Goal: Task Accomplishment & Management: Use online tool/utility

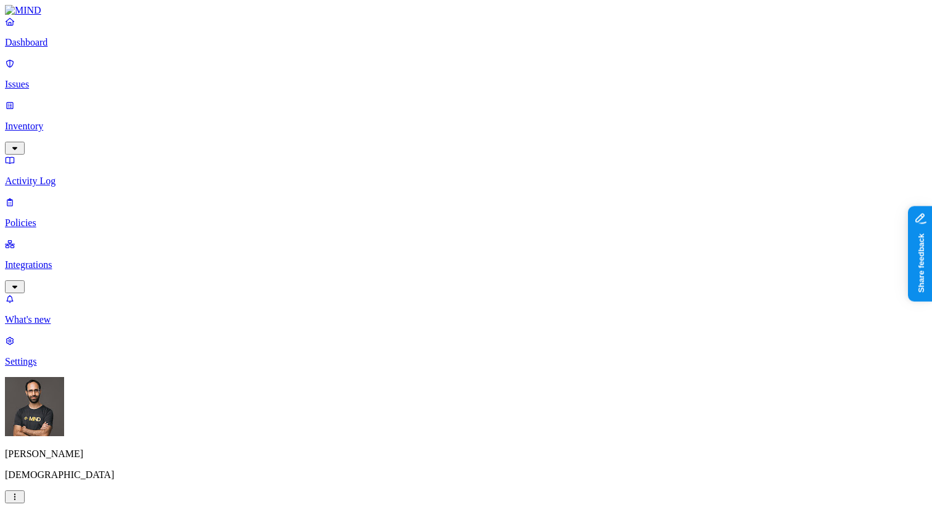
click at [78, 238] on link "Integrations" at bounding box center [466, 264] width 922 height 53
